Goal: Information Seeking & Learning: Learn about a topic

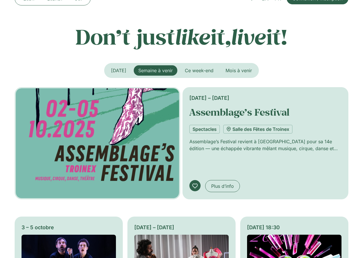
scroll to position [86, 0]
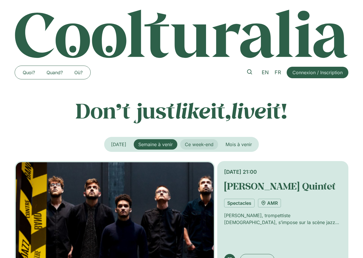
click at [208, 146] on span "Ce week-end" at bounding box center [199, 144] width 29 height 6
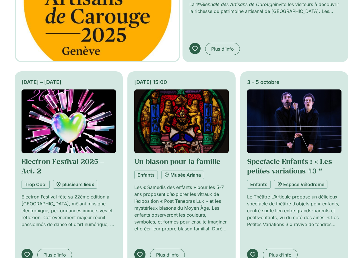
scroll to position [259, 0]
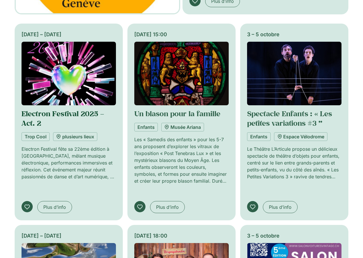
click at [36, 114] on link "Electron Festival 2025 – Act. 2" at bounding box center [63, 118] width 83 height 19
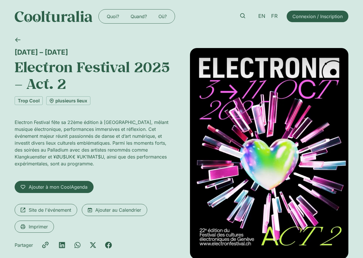
drag, startPoint x: 56, startPoint y: 55, endPoint x: 59, endPoint y: 53, distance: 3.9
click at [54, 54] on div "[DATE] – [DATE]" at bounding box center [94, 52] width 159 height 8
click at [60, 53] on div "[DATE] – [DATE]" at bounding box center [94, 52] width 159 height 8
drag, startPoint x: 60, startPoint y: 53, endPoint x: 10, endPoint y: 53, distance: 50.3
click at [10, 53] on div "3 – 11 octobre Electron Festival 2025 – Act. 2 Trop Cool plusieurs lieux Electr…" at bounding box center [181, 160] width 363 height 254
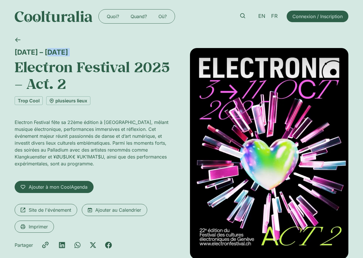
copy div "[DATE] – [DATE]"
click at [77, 89] on h1 "Electron Festival 2025 – Act. 2" at bounding box center [94, 75] width 159 height 33
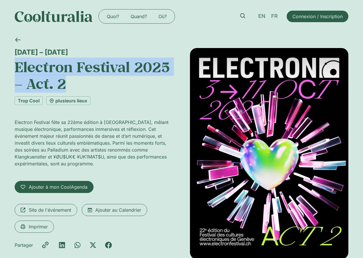
drag, startPoint x: 73, startPoint y: 84, endPoint x: 9, endPoint y: 65, distance: 67.3
click at [9, 65] on div "3 – 11 octobre Electron Festival 2025 – Act. 2 Trop Cool plusieurs lieux Electr…" at bounding box center [181, 160] width 363 height 254
copy h1 "Electron Festival 2025 – Act. 2"
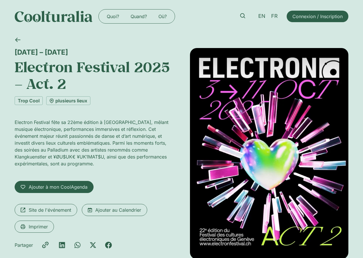
click at [49, 123] on p "Electron Festival fête sa 22ème édition à [GEOGRAPHIC_DATA], mêlant musique éle…" at bounding box center [94, 143] width 159 height 48
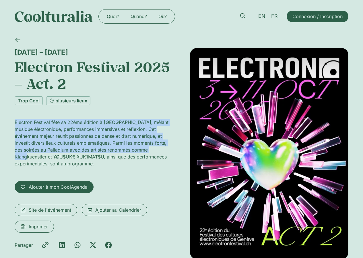
drag, startPoint x: 14, startPoint y: 122, endPoint x: 154, endPoint y: 146, distance: 141.4
click at [154, 146] on p "Electron Festival fête sa 22ème édition à [GEOGRAPHIC_DATA], mêlant musique éle…" at bounding box center [94, 143] width 159 height 48
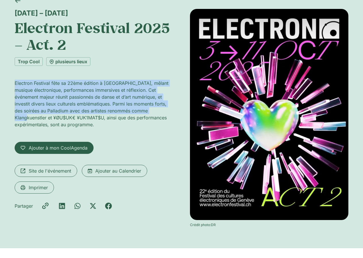
scroll to position [29, 0]
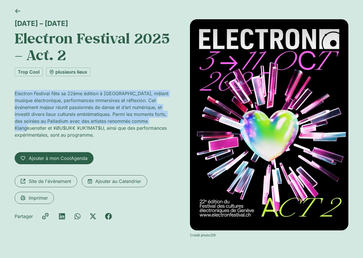
click at [45, 107] on p "Electron Festival fête sa 22ème édition à [GEOGRAPHIC_DATA], mêlant musique éle…" at bounding box center [94, 114] width 159 height 48
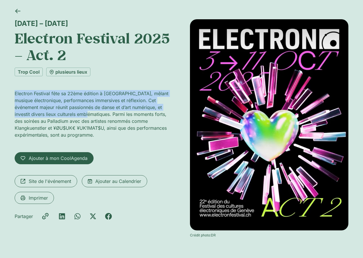
drag, startPoint x: 15, startPoint y: 93, endPoint x: 82, endPoint y: 111, distance: 69.8
click at [82, 111] on p "Electron Festival fête sa 22ème édition à [GEOGRAPHIC_DATA], mêlant musique éle…" at bounding box center [94, 114] width 159 height 48
copy p "Electron Festival fête sa 22ème édition à Genève, mêlant musique électronique, …"
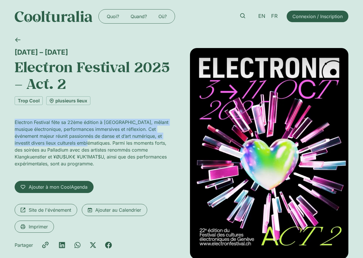
click at [141, 117] on div "3 – 11 octobre Electron Festival 2025 – Act. 2 Trop Cool plusieurs lieux Electr…" at bounding box center [94, 157] width 159 height 218
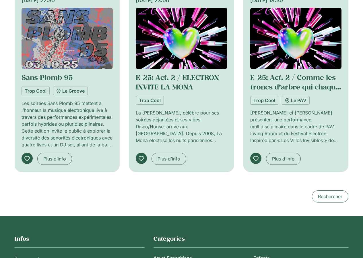
scroll to position [460, 0]
